Goal: Task Accomplishment & Management: Manage account settings

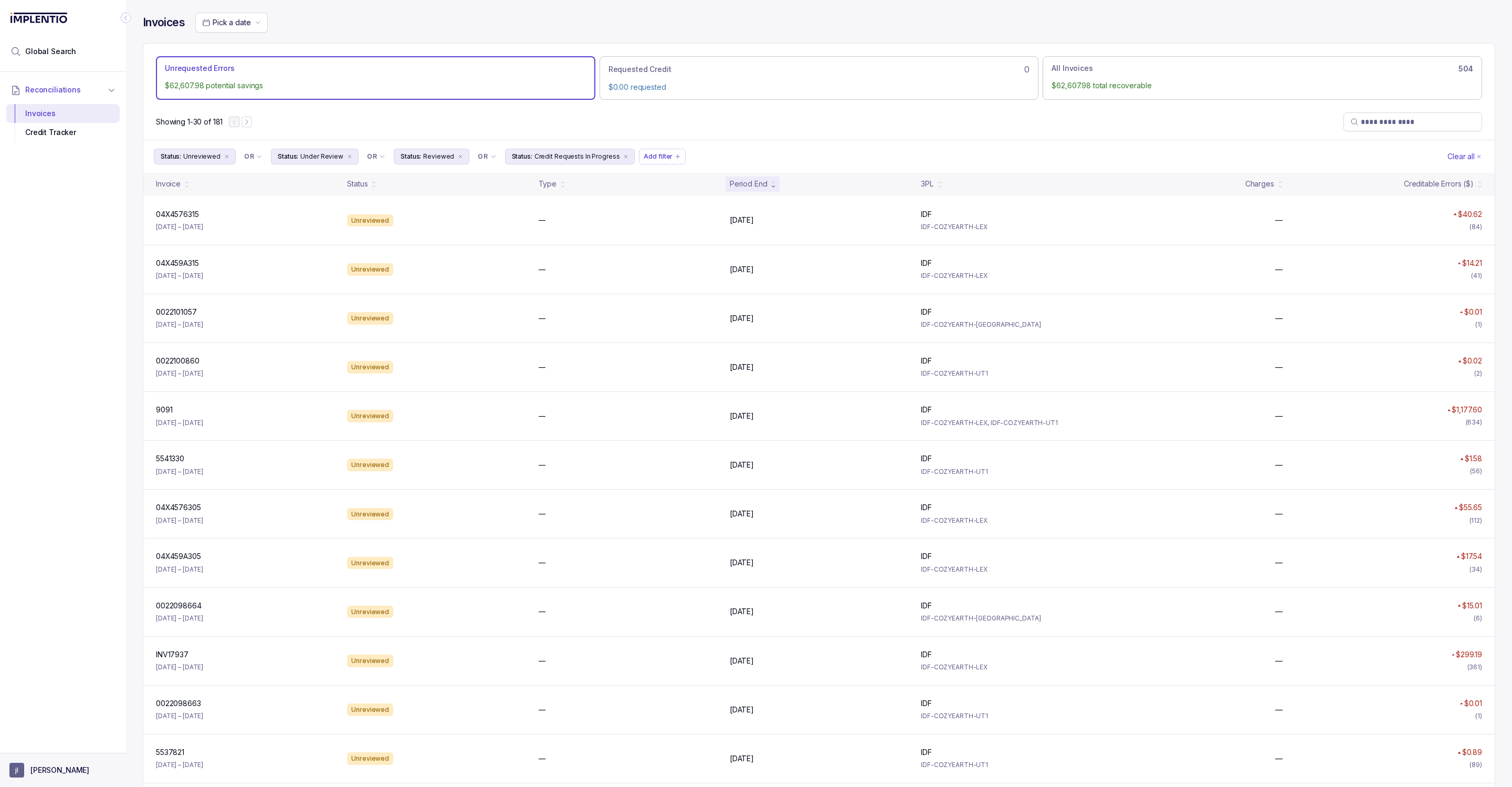
click at [30, 764] on button "[PERSON_NAME]" at bounding box center [63, 770] width 107 height 15
click at [38, 744] on p "Logout" at bounding box center [69, 748] width 87 height 11
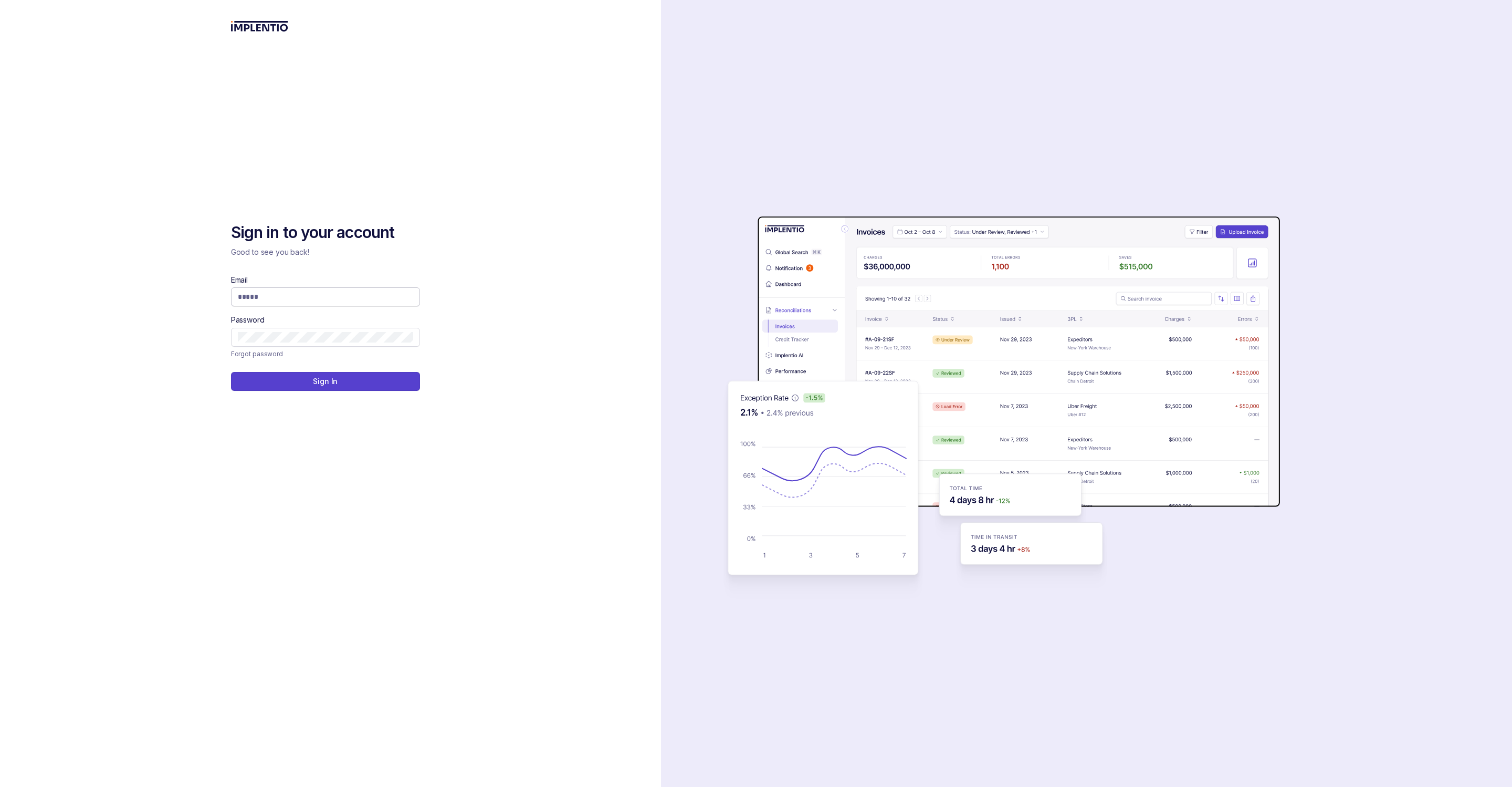
click at [302, 301] on input "Email" at bounding box center [325, 297] width 176 height 11
type input "**********"
